Goal: Transaction & Acquisition: Purchase product/service

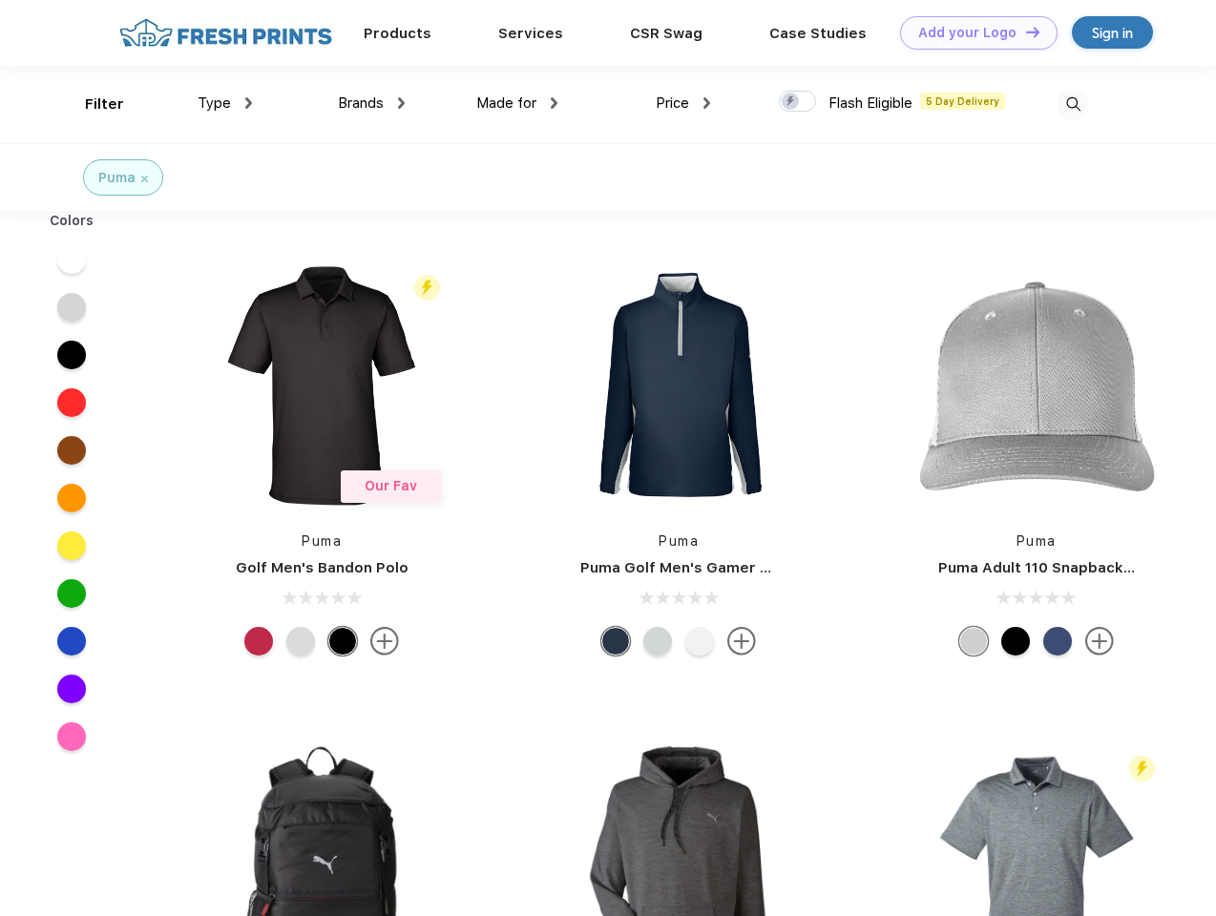
click at [972, 32] on link "Add your Logo Design Tool" at bounding box center [978, 32] width 157 height 33
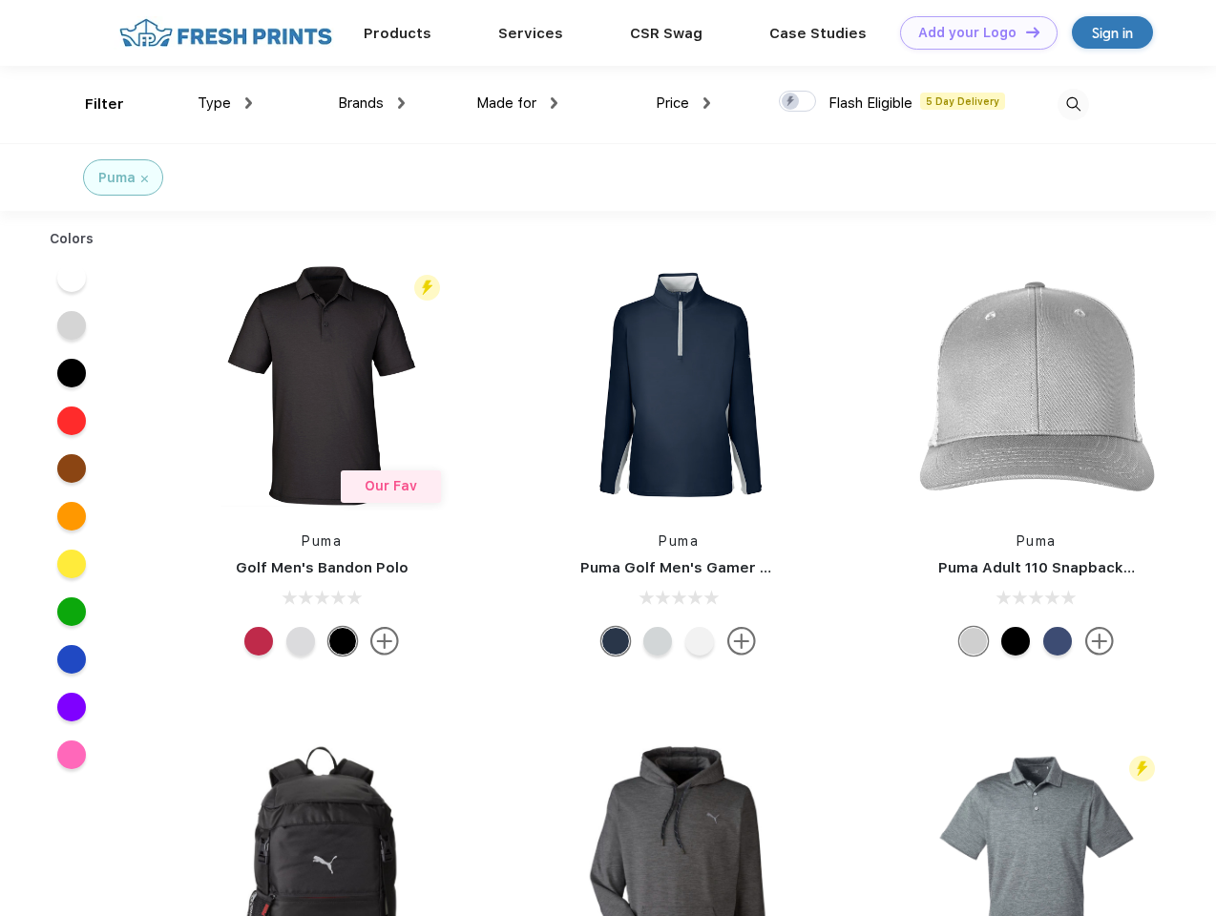
click at [0, 0] on div "Design Tool" at bounding box center [0, 0] width 0 height 0
click at [1024, 31] on link "Add your Logo Design Tool" at bounding box center [978, 32] width 157 height 33
click at [92, 104] on div "Filter" at bounding box center [104, 105] width 39 height 22
click at [225, 103] on span "Type" at bounding box center [214, 102] width 33 height 17
click at [371, 103] on span "Brands" at bounding box center [361, 102] width 46 height 17
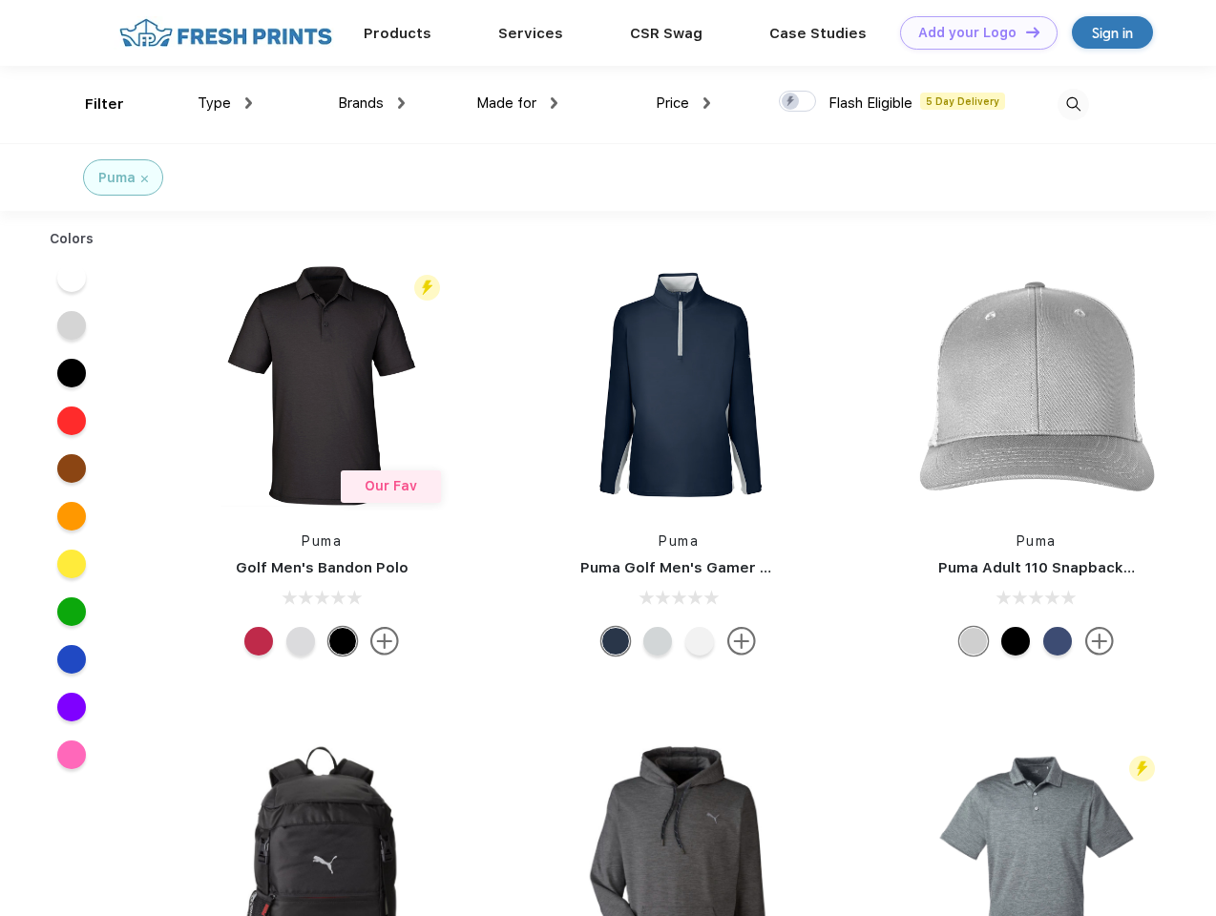
click at [517, 103] on span "Made for" at bounding box center [506, 102] width 60 height 17
click at [683, 103] on span "Price" at bounding box center [672, 102] width 33 height 17
click at [798, 102] on div at bounding box center [797, 101] width 37 height 21
click at [791, 102] on input "checkbox" at bounding box center [785, 96] width 12 height 12
click at [1073, 104] on img at bounding box center [1073, 104] width 31 height 31
